Goal: Information Seeking & Learning: Find specific fact

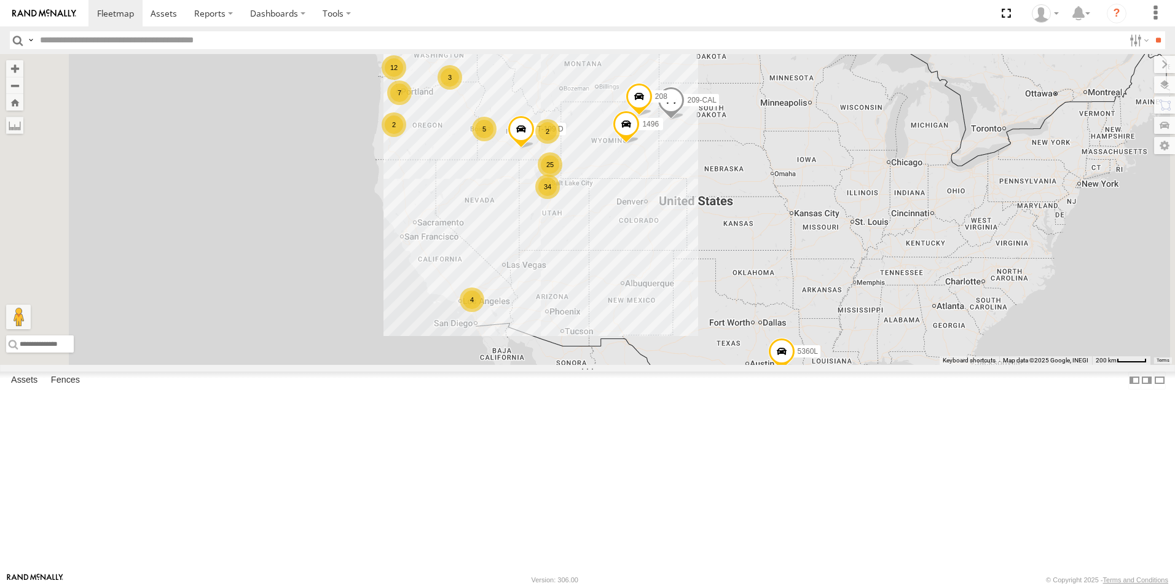
click at [77, 41] on input "text" at bounding box center [579, 40] width 1089 height 18
type input "***"
click at [1151, 31] on input "**" at bounding box center [1158, 40] width 14 height 18
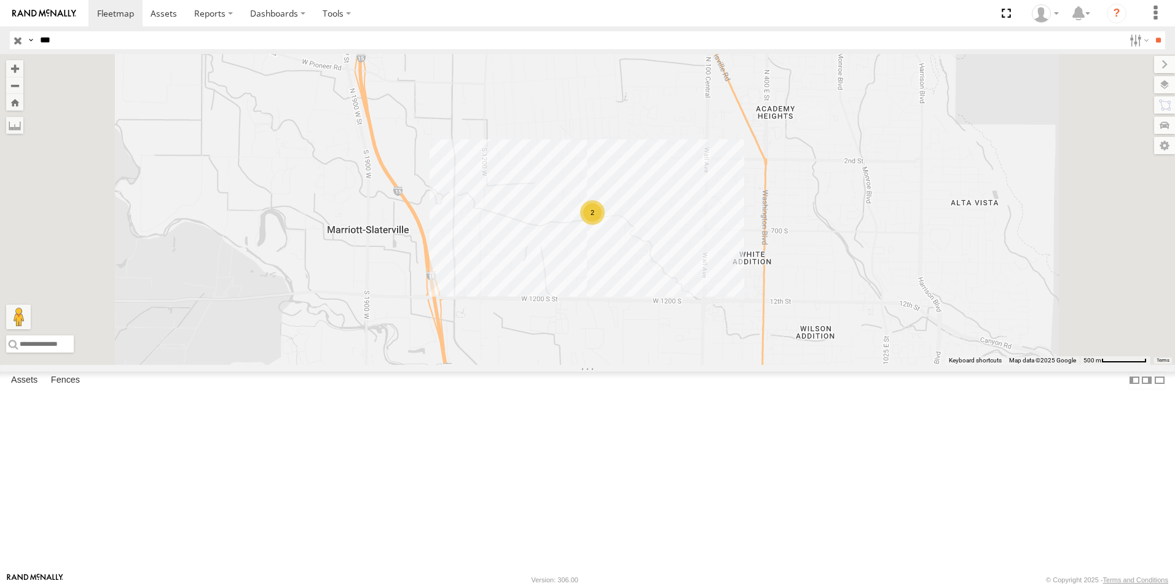
click at [19, 37] on input "button" at bounding box center [18, 40] width 16 height 18
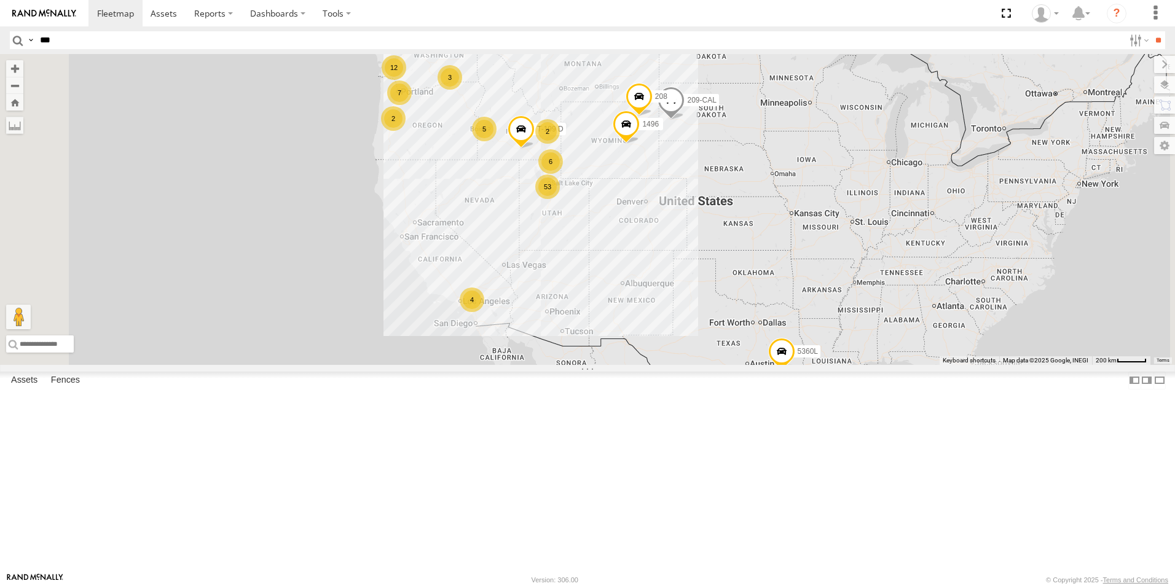
click at [406, 131] on div "2" at bounding box center [393, 118] width 25 height 25
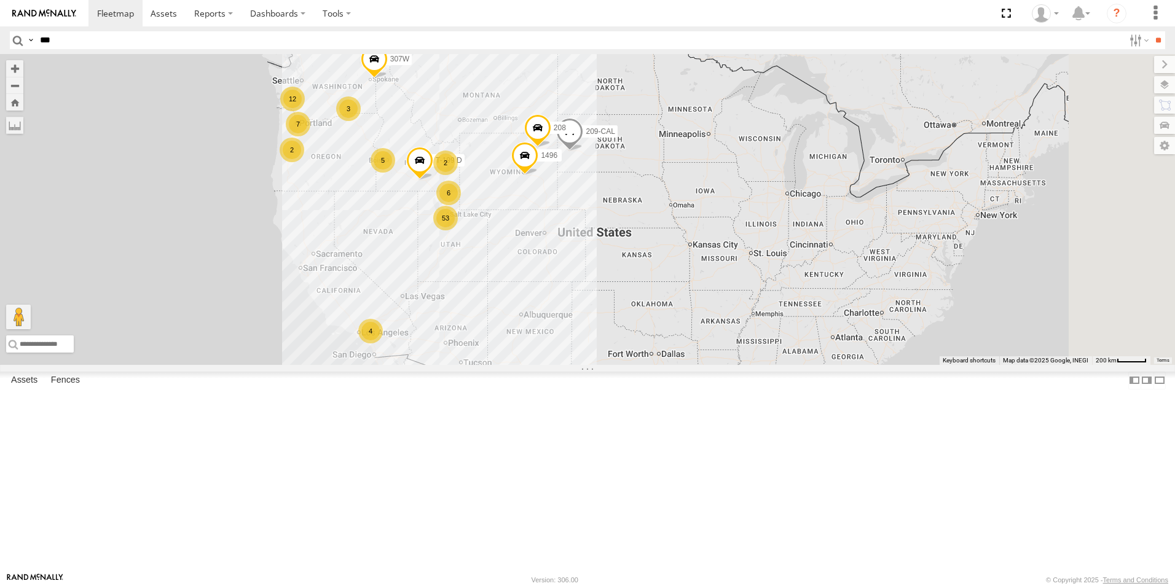
drag, startPoint x: 764, startPoint y: 203, endPoint x: 582, endPoint y: 213, distance: 182.8
click at [582, 213] on div "5360L 208 1496 307W 209-CAL T-199 D 53 4 3 7 12 5 6 2 2" at bounding box center [587, 209] width 1175 height 311
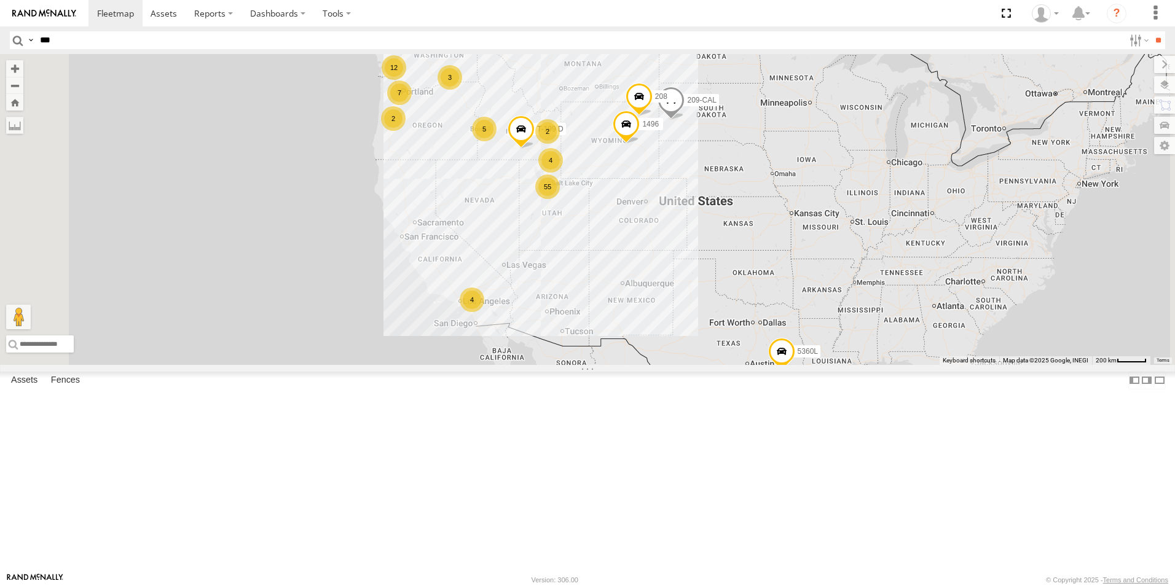
click at [406, 131] on div "2" at bounding box center [393, 118] width 25 height 25
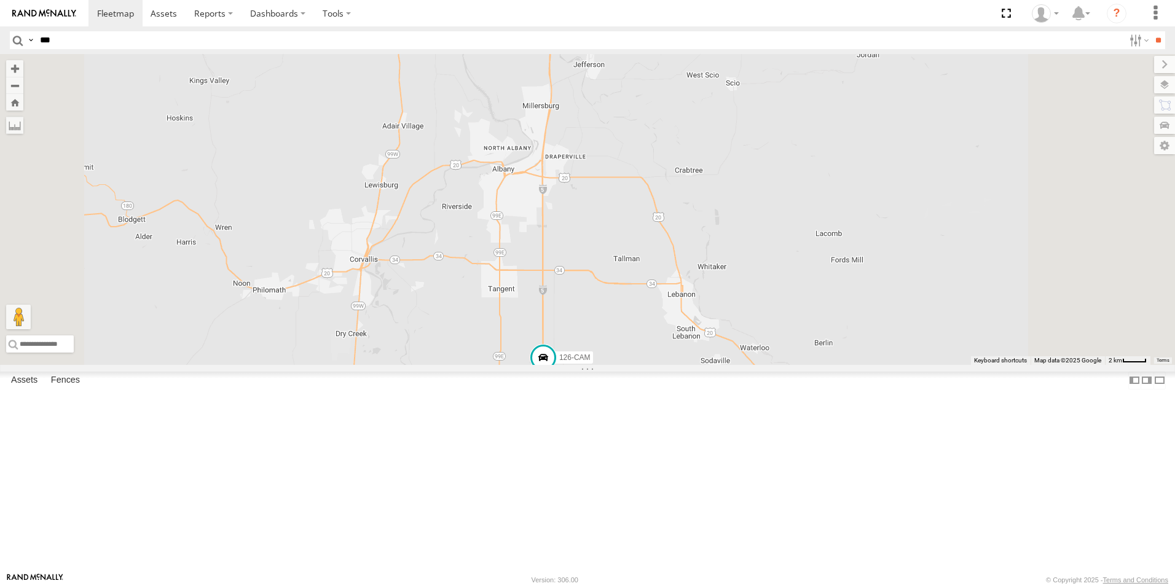
drag, startPoint x: 578, startPoint y: 165, endPoint x: 535, endPoint y: 533, distance: 371.2
click at [535, 365] on div "5360L 208 1496 307W 209-CAL T-199 D 195 126-CAM" at bounding box center [587, 209] width 1175 height 311
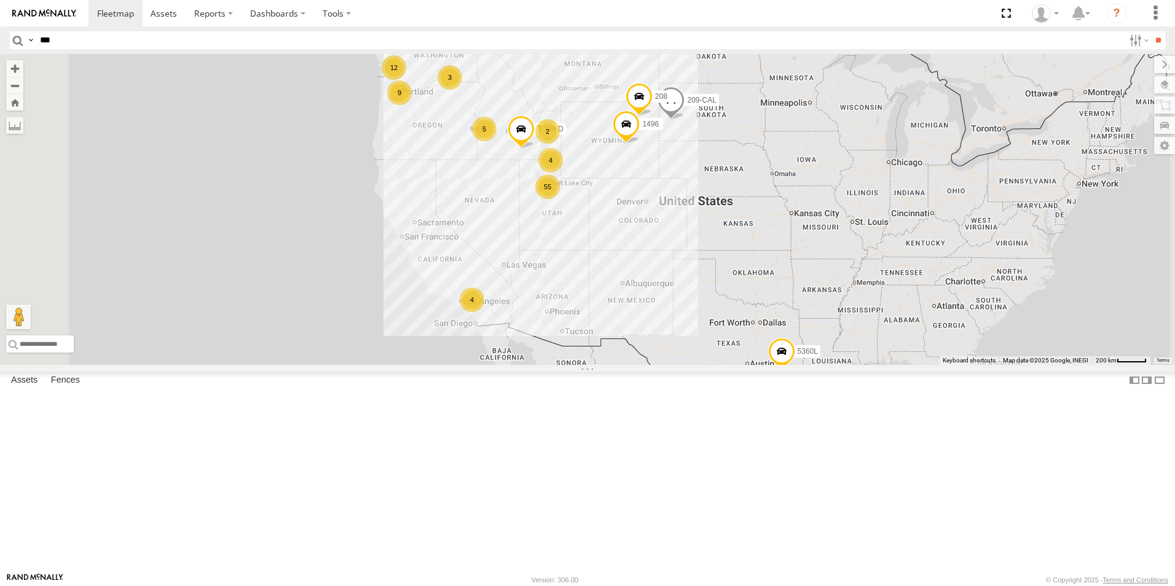
click at [406, 80] on div "12" at bounding box center [394, 67] width 25 height 25
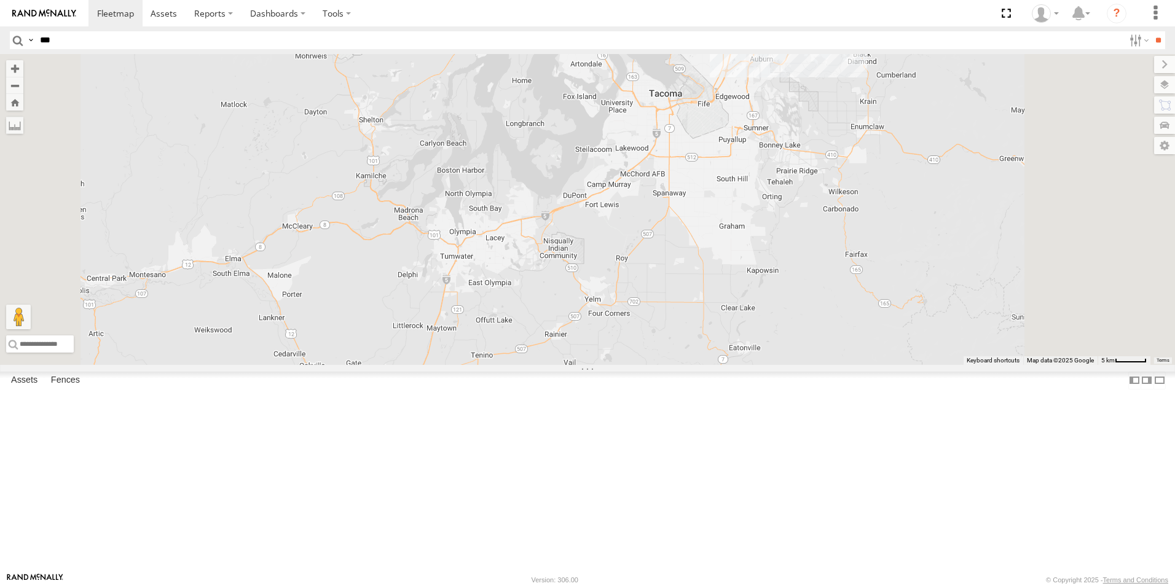
click at [426, 447] on div "10" at bounding box center [413, 434] width 25 height 25
